Goal: Task Accomplishment & Management: Complete application form

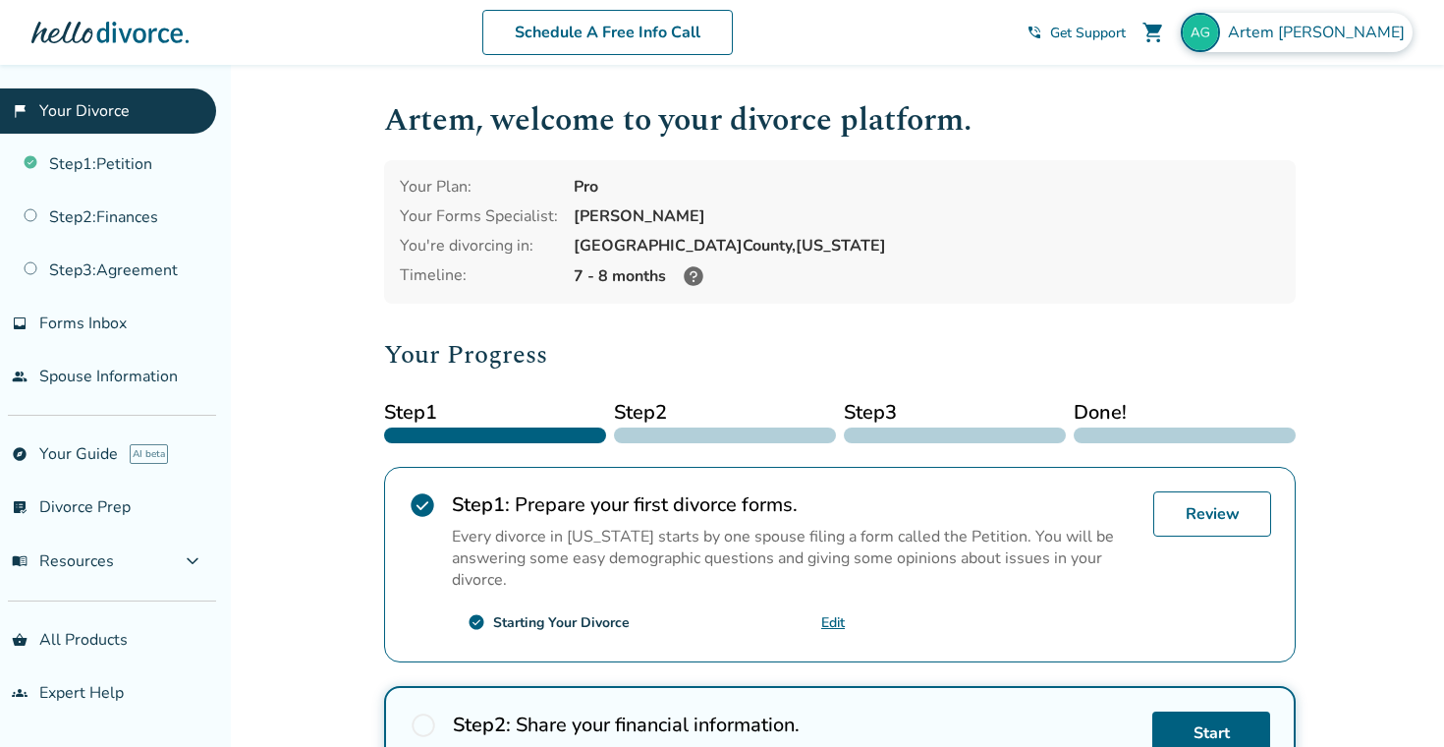
click at [1303, 13] on div "Artem Goldman" at bounding box center [1297, 32] width 232 height 39
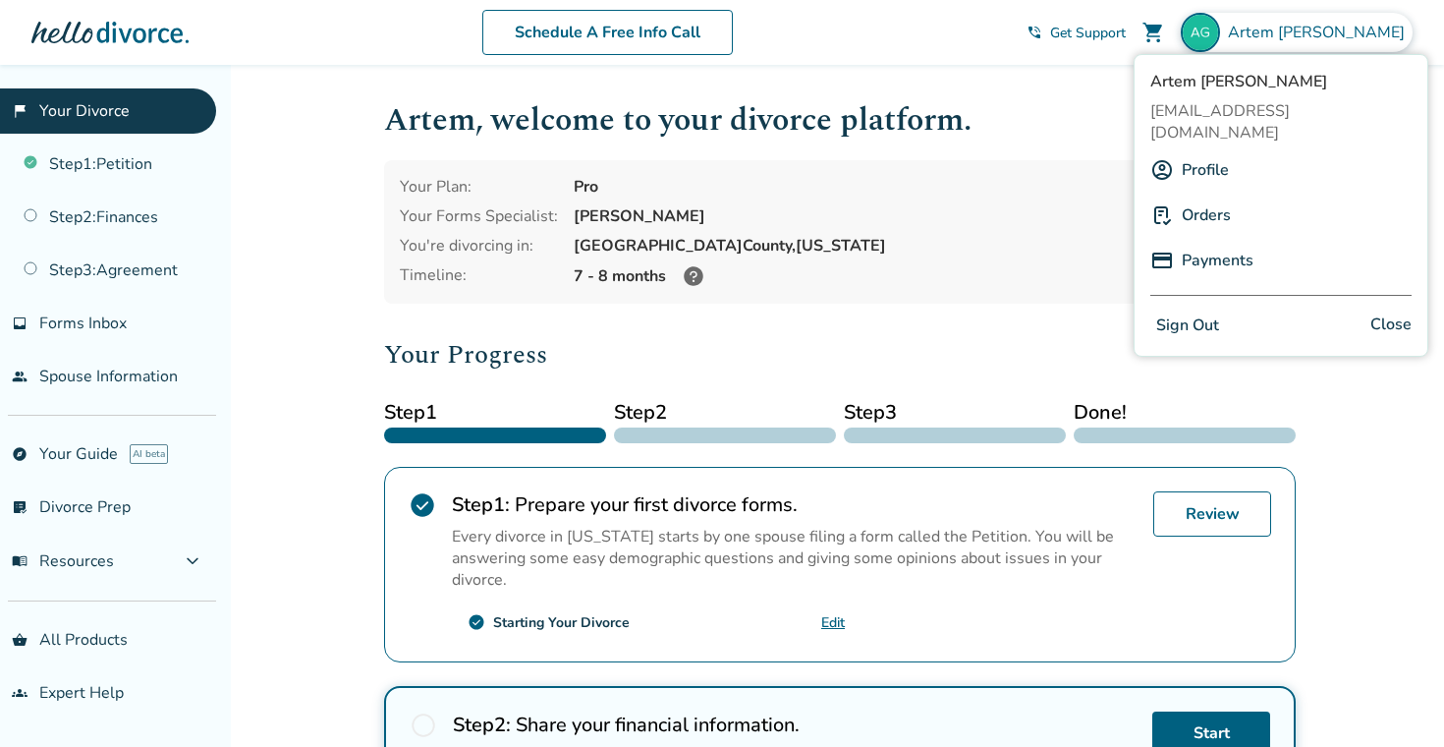
click at [1206, 311] on button "Sign Out" at bounding box center [1187, 325] width 75 height 28
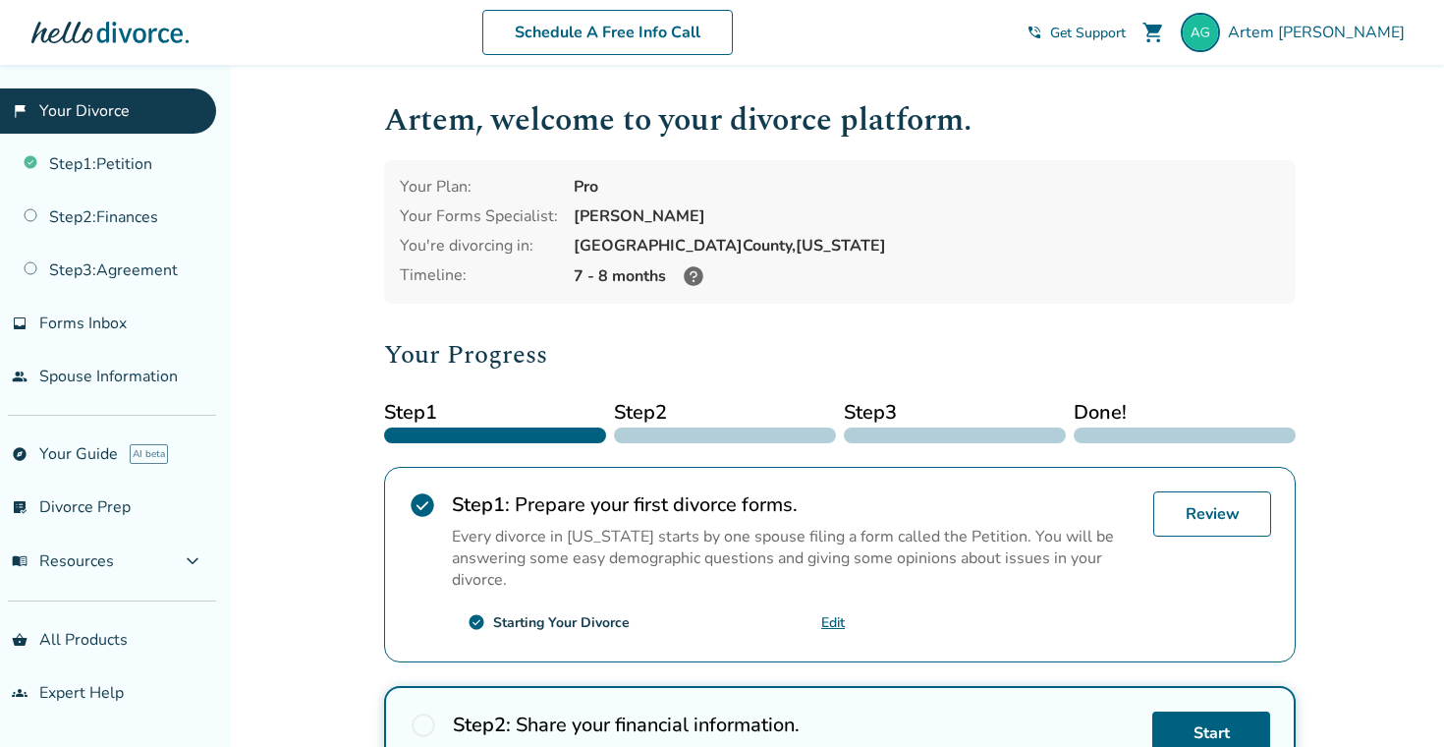
click at [576, 177] on div "Pro" at bounding box center [927, 187] width 706 height 22
click at [614, 182] on div "Pro" at bounding box center [927, 187] width 706 height 22
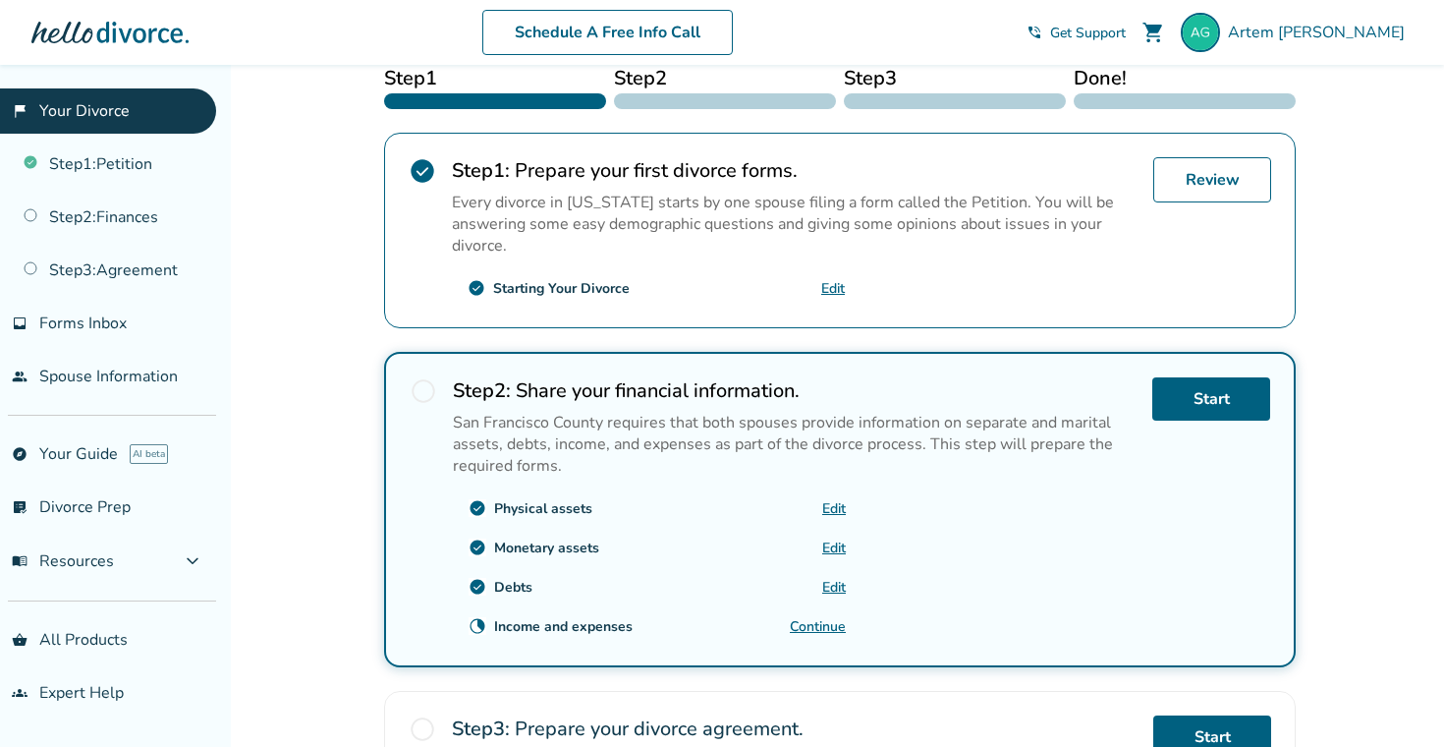
scroll to position [314, 0]
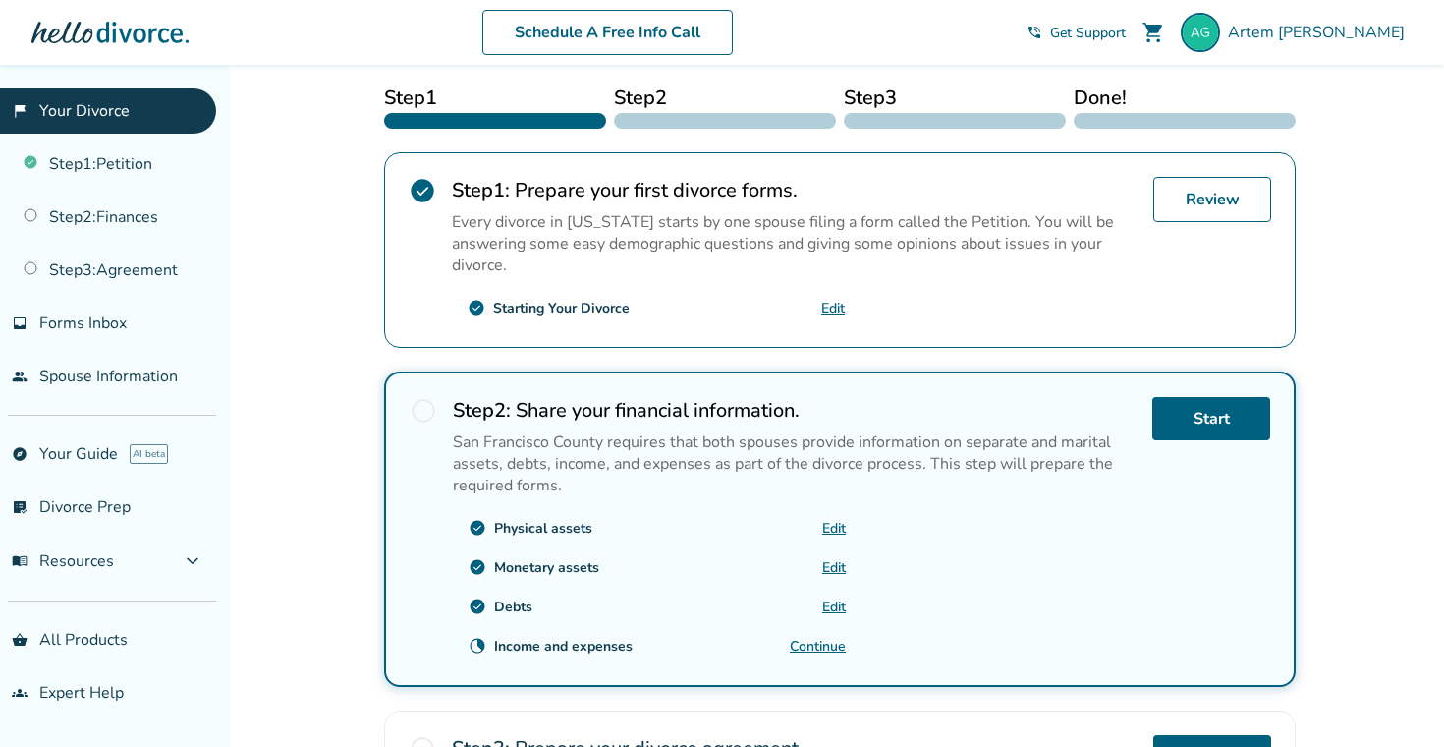
click at [818, 647] on link "Continue" at bounding box center [818, 646] width 56 height 19
click at [558, 414] on h2 "Step 2 : Share your financial information." at bounding box center [795, 410] width 684 height 27
click at [635, 115] on div at bounding box center [725, 121] width 222 height 16
click at [141, 221] on link "Step 2 : Finances" at bounding box center [108, 217] width 216 height 45
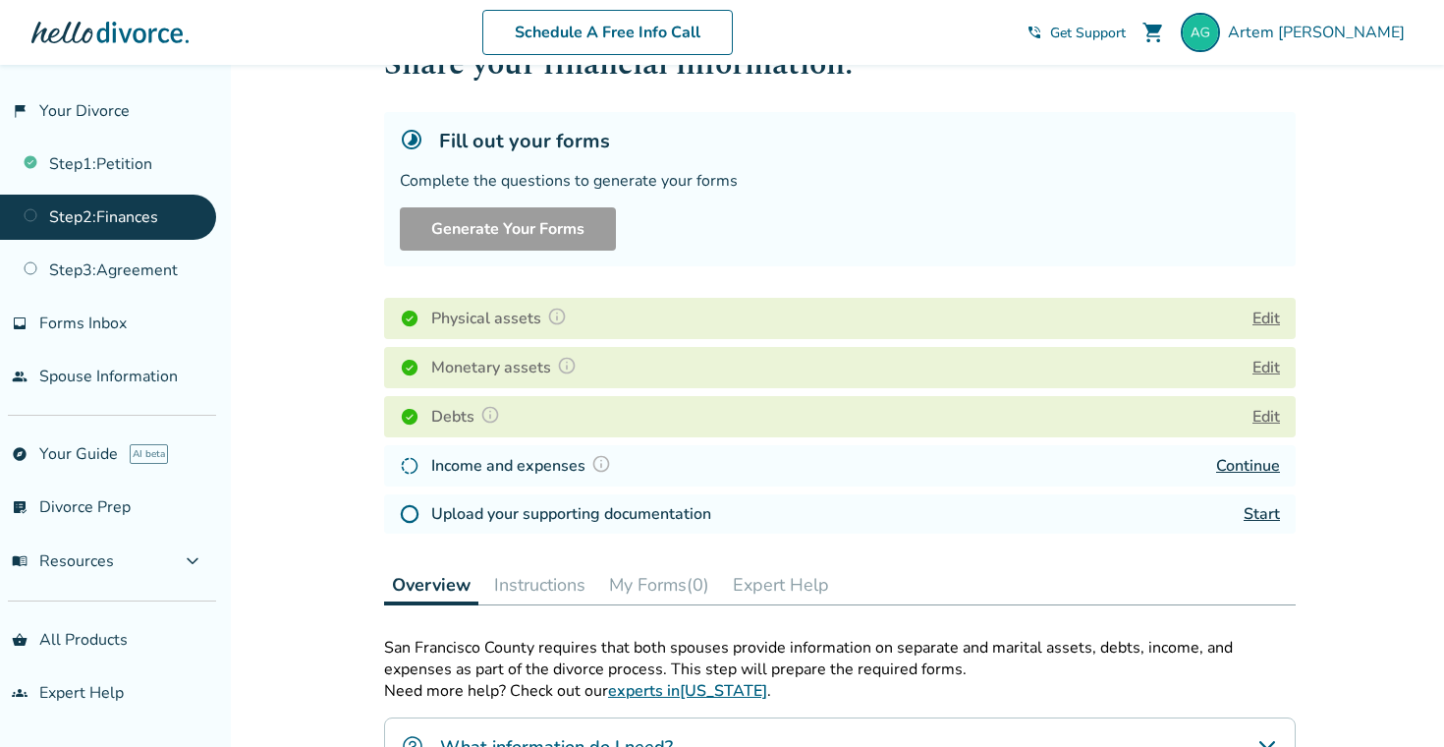
scroll to position [59, 0]
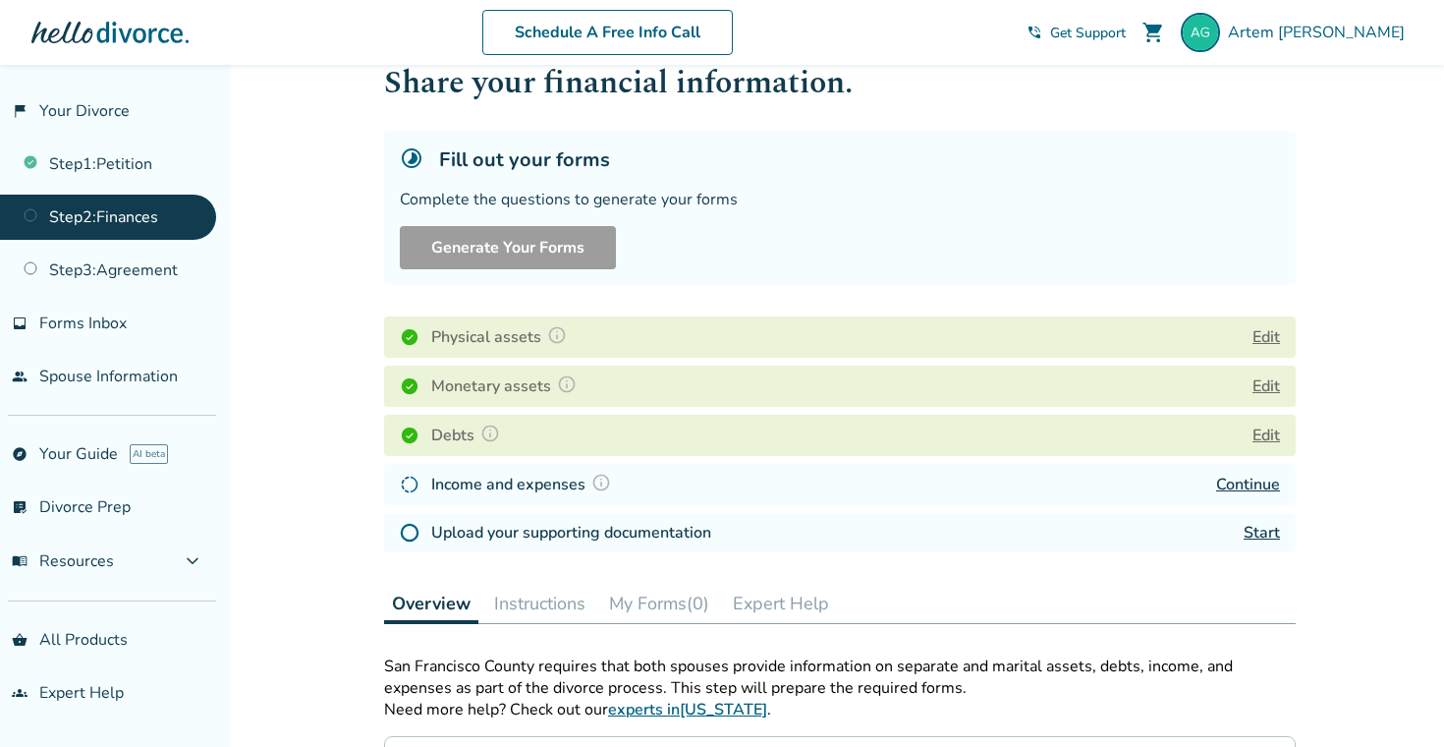
click at [1252, 532] on link "Start" at bounding box center [1262, 533] width 36 height 22
click at [119, 268] on link "Step 3 : Agreement" at bounding box center [108, 270] width 216 height 45
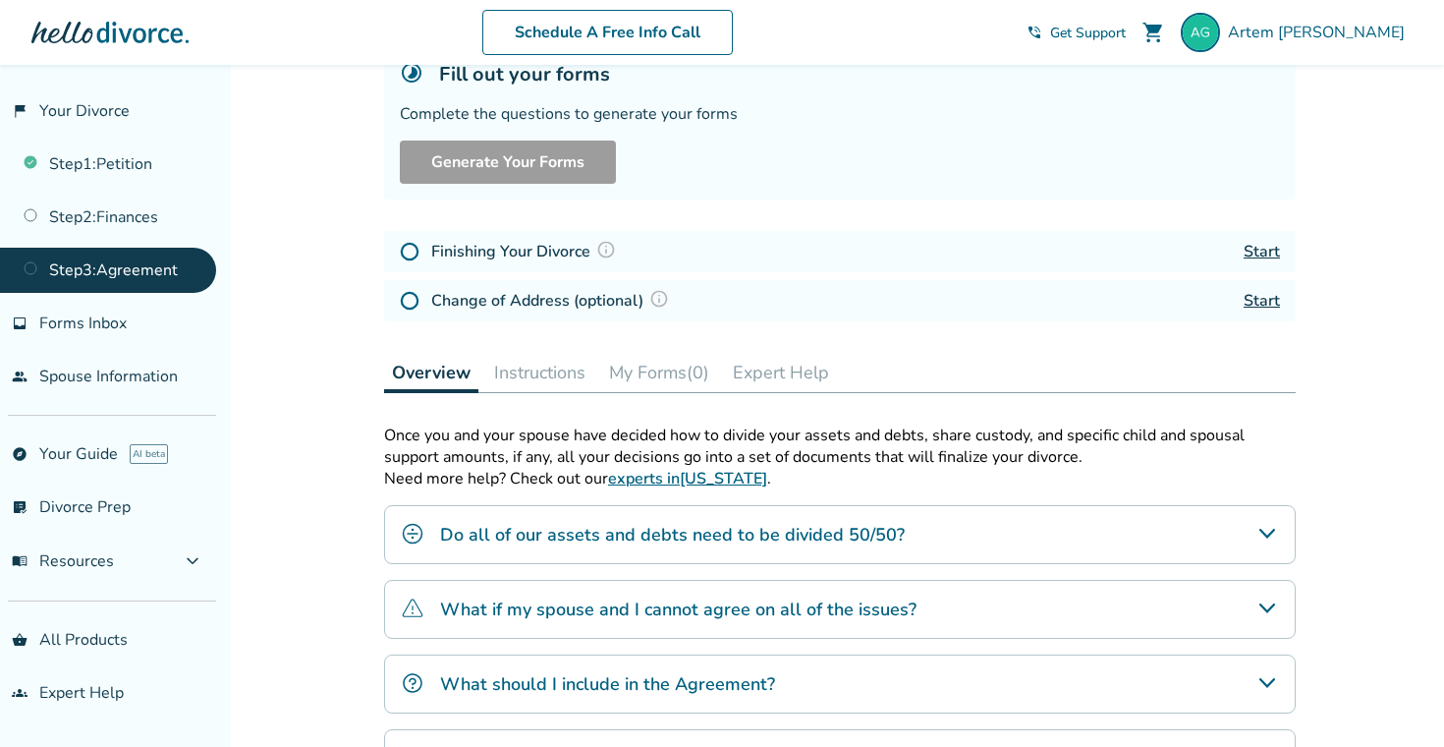
scroll to position [199, 0]
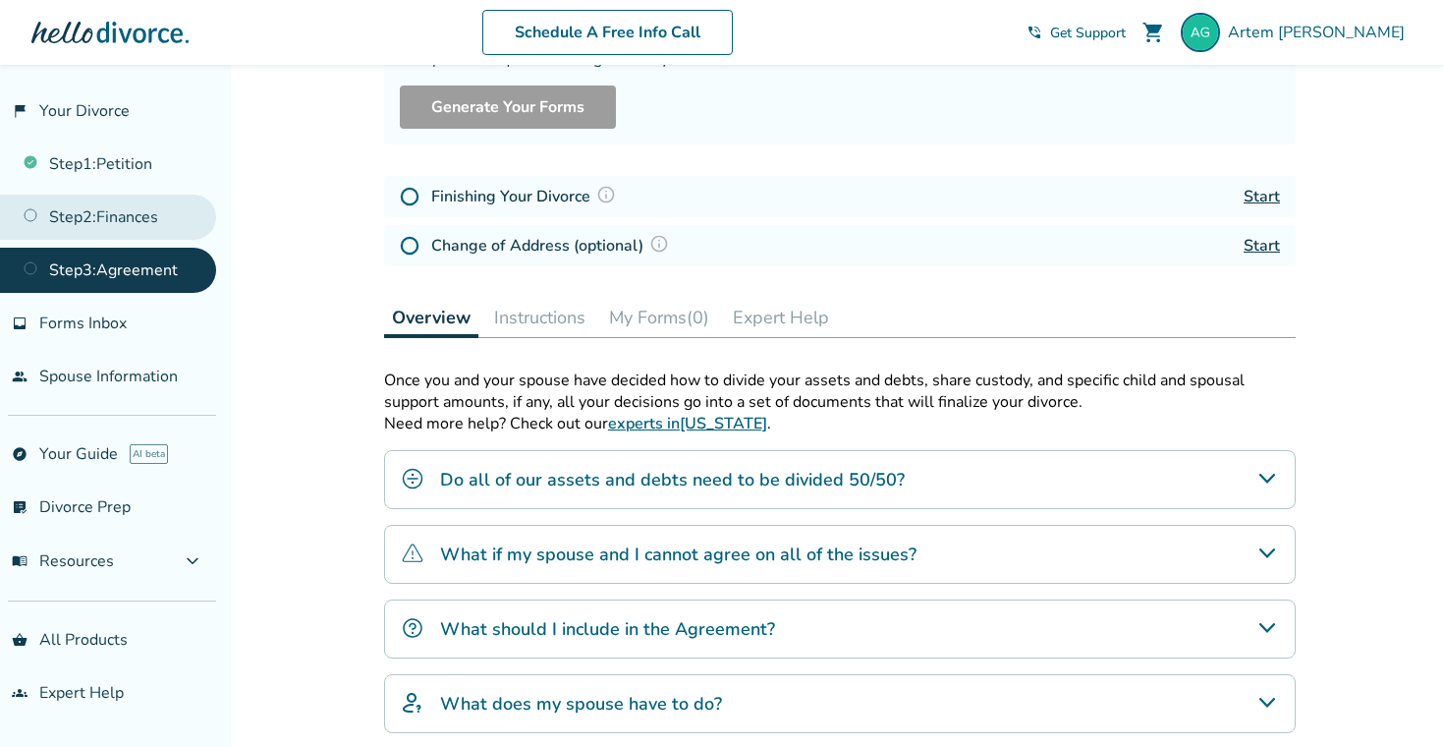
click at [75, 205] on link "Step 2 : Finances" at bounding box center [108, 217] width 216 height 45
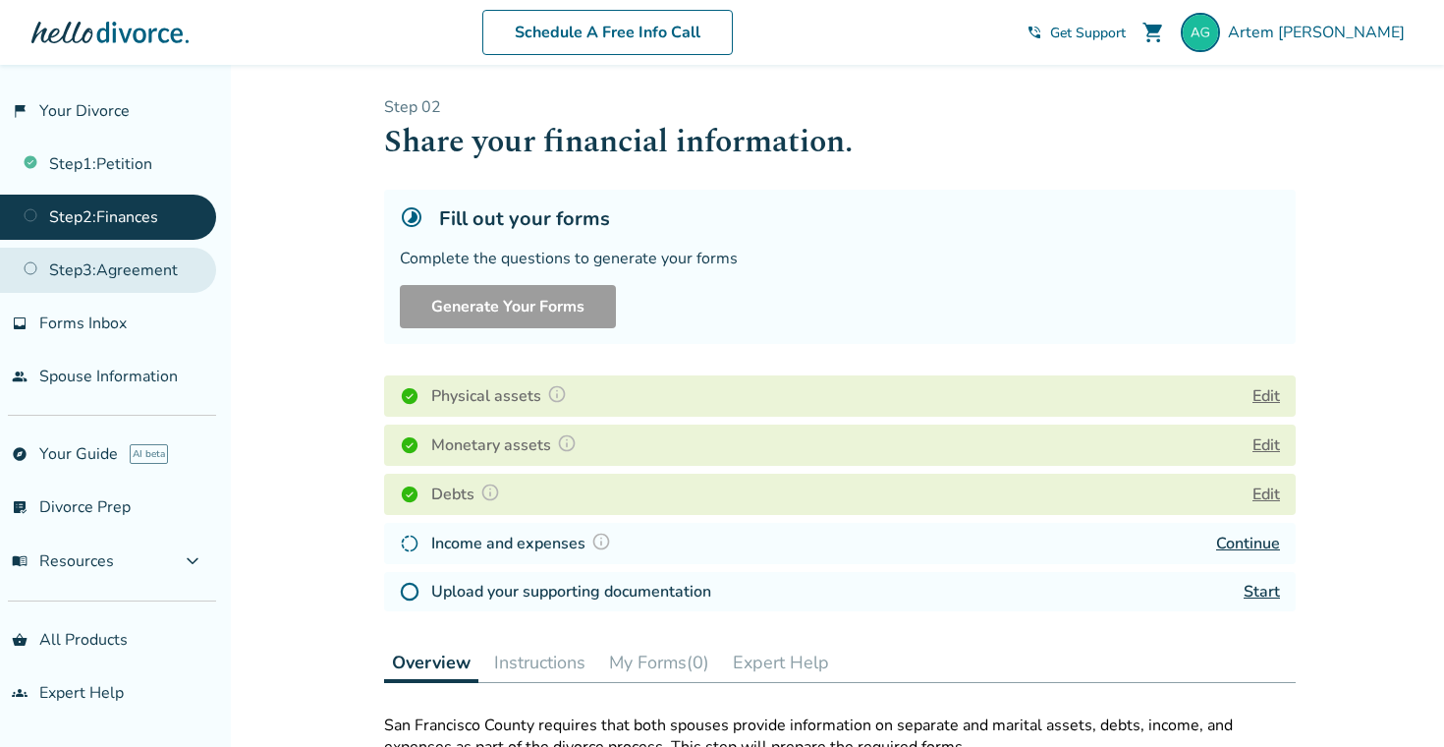
click at [77, 261] on link "Step 3 : Agreement" at bounding box center [108, 270] width 216 height 45
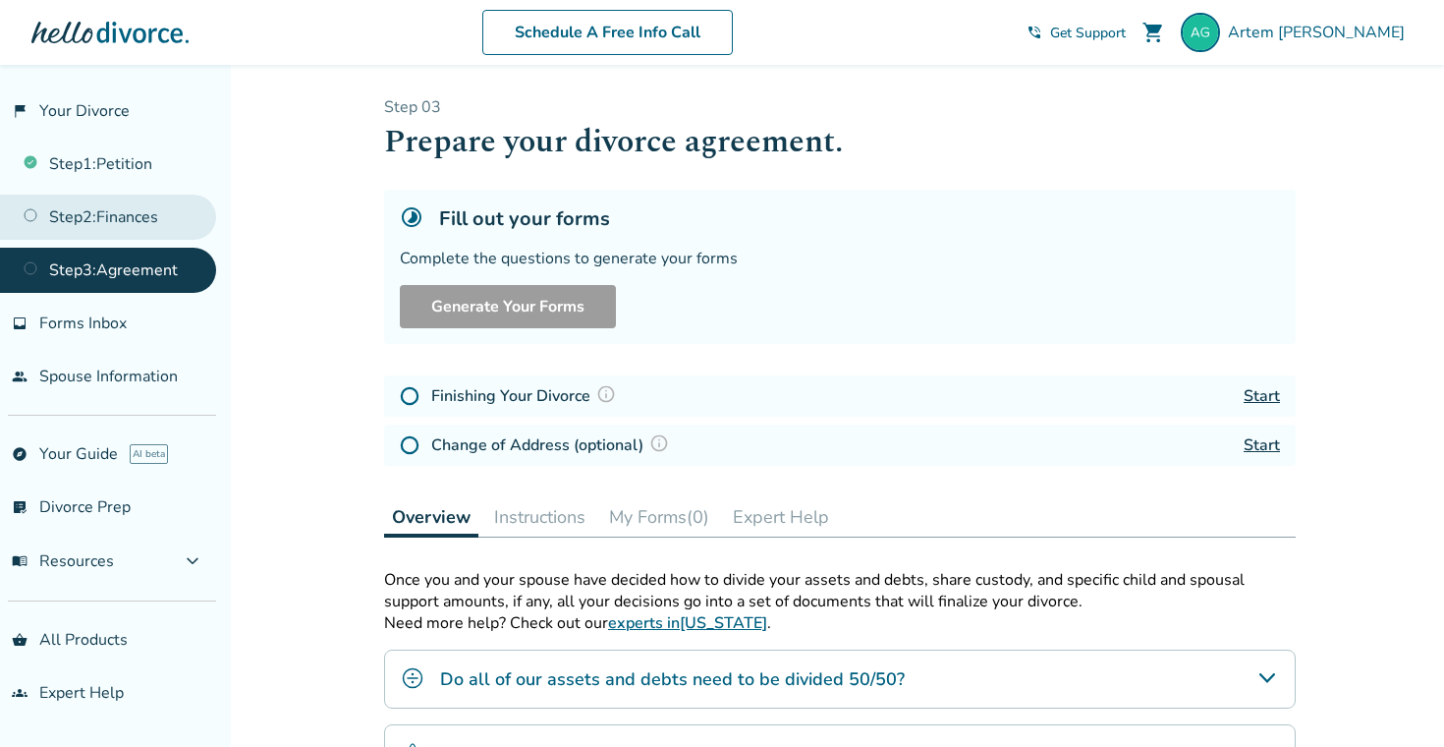
click at [76, 205] on link "Step 2 : Finances" at bounding box center [108, 217] width 216 height 45
